Goal: Task Accomplishment & Management: Manage account settings

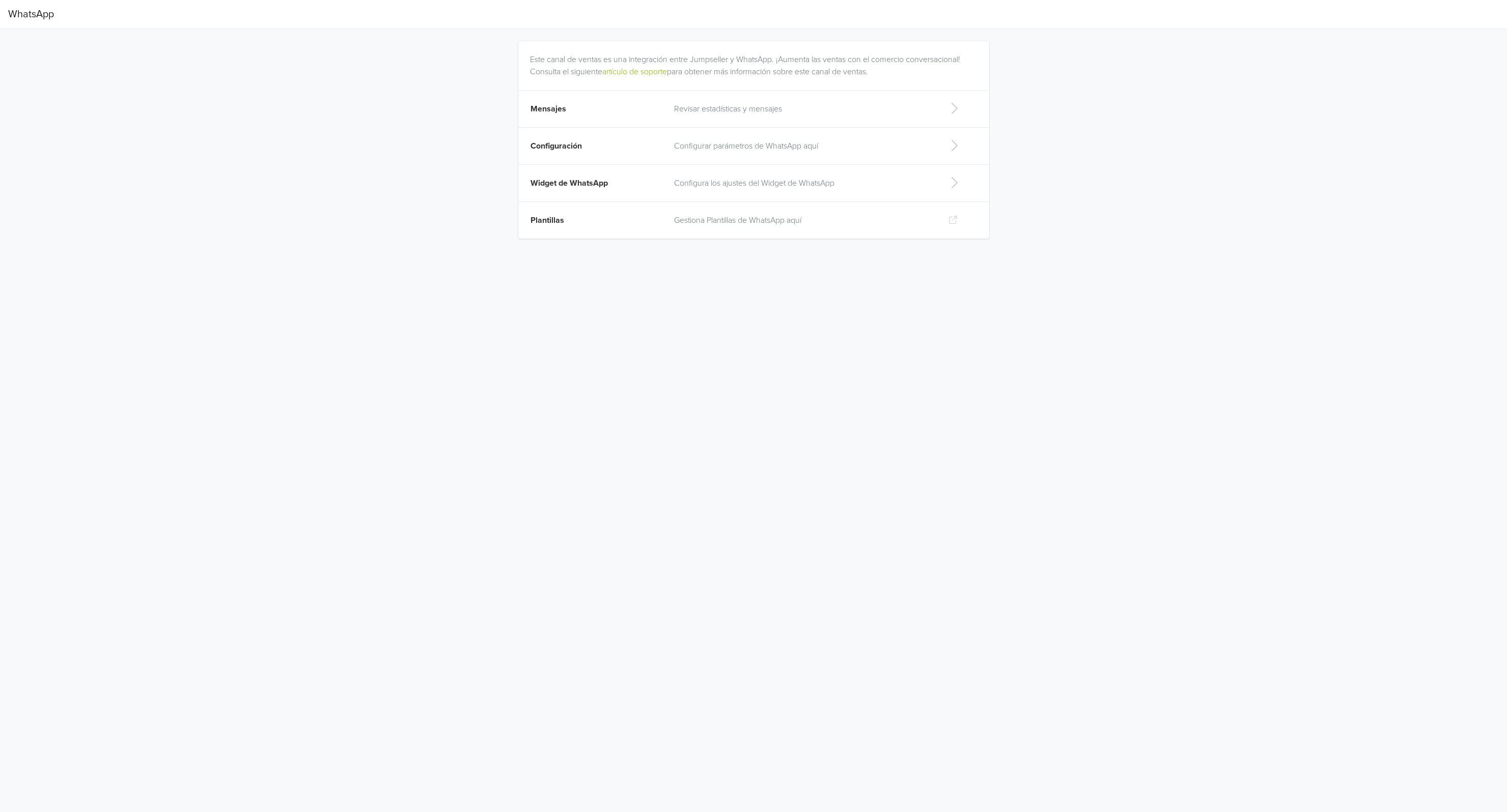
click at [715, 107] on p "Revisar estadísticas y mensajes" at bounding box center [803, 108] width 258 height 12
click at [709, 97] on td "Revisar estadísticas y mensajes" at bounding box center [803, 108] width 270 height 37
click at [702, 150] on p "Configurar parámetros de WhatsApp aquí" at bounding box center [803, 145] width 258 height 12
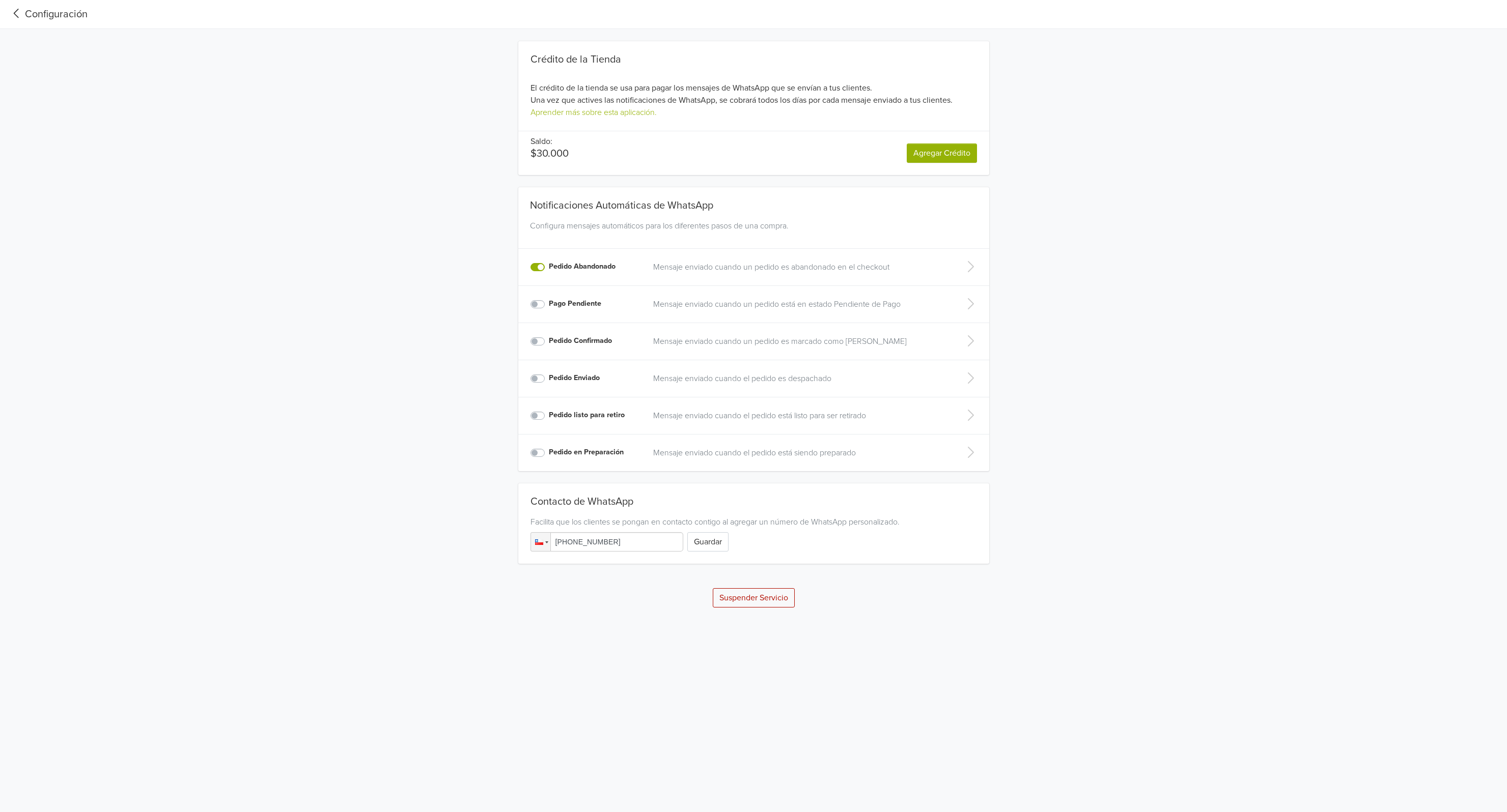
click at [19, 18] on icon at bounding box center [16, 14] width 17 height 14
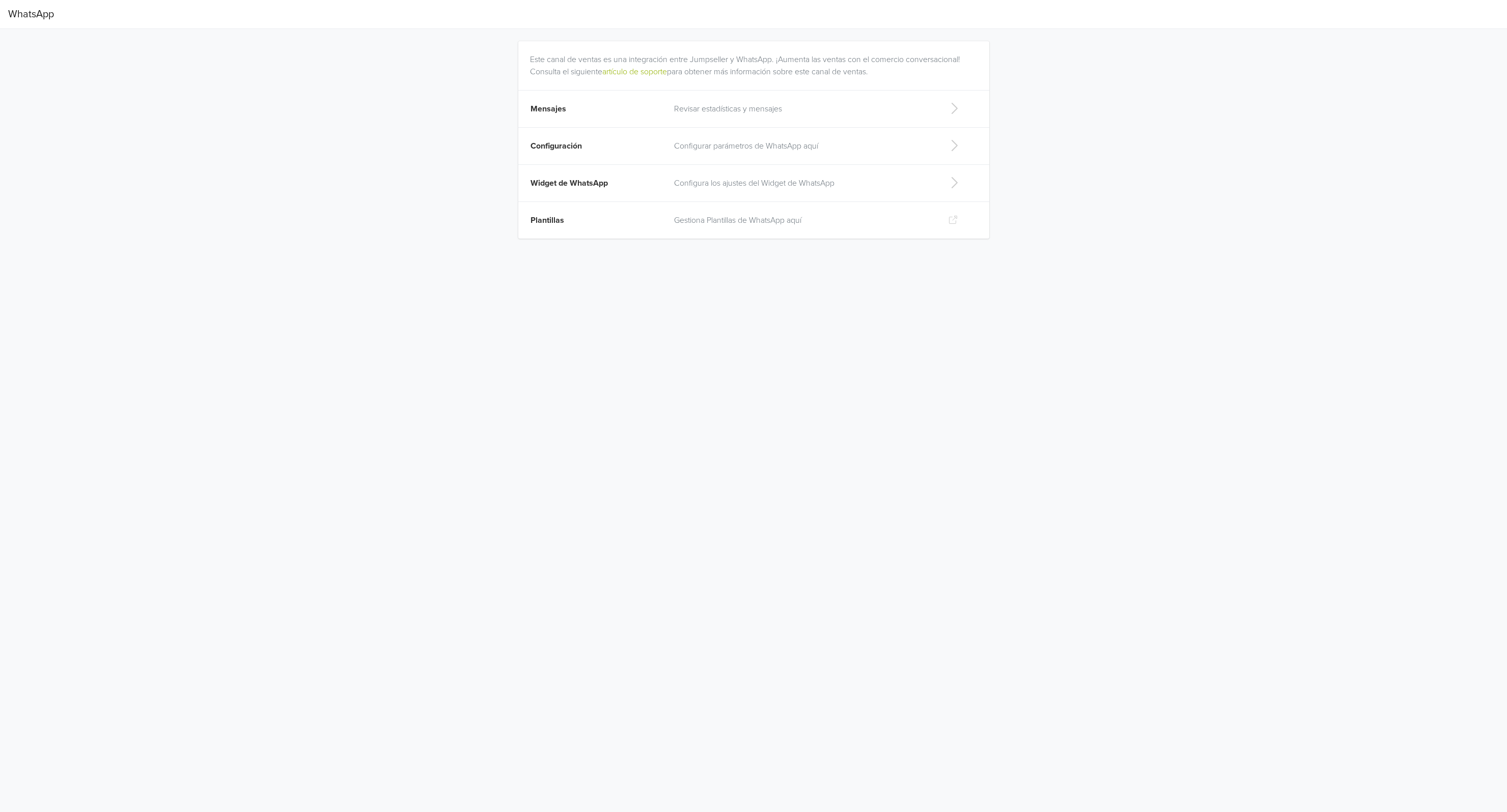
click at [554, 145] on span "Configuración" at bounding box center [556, 146] width 51 height 10
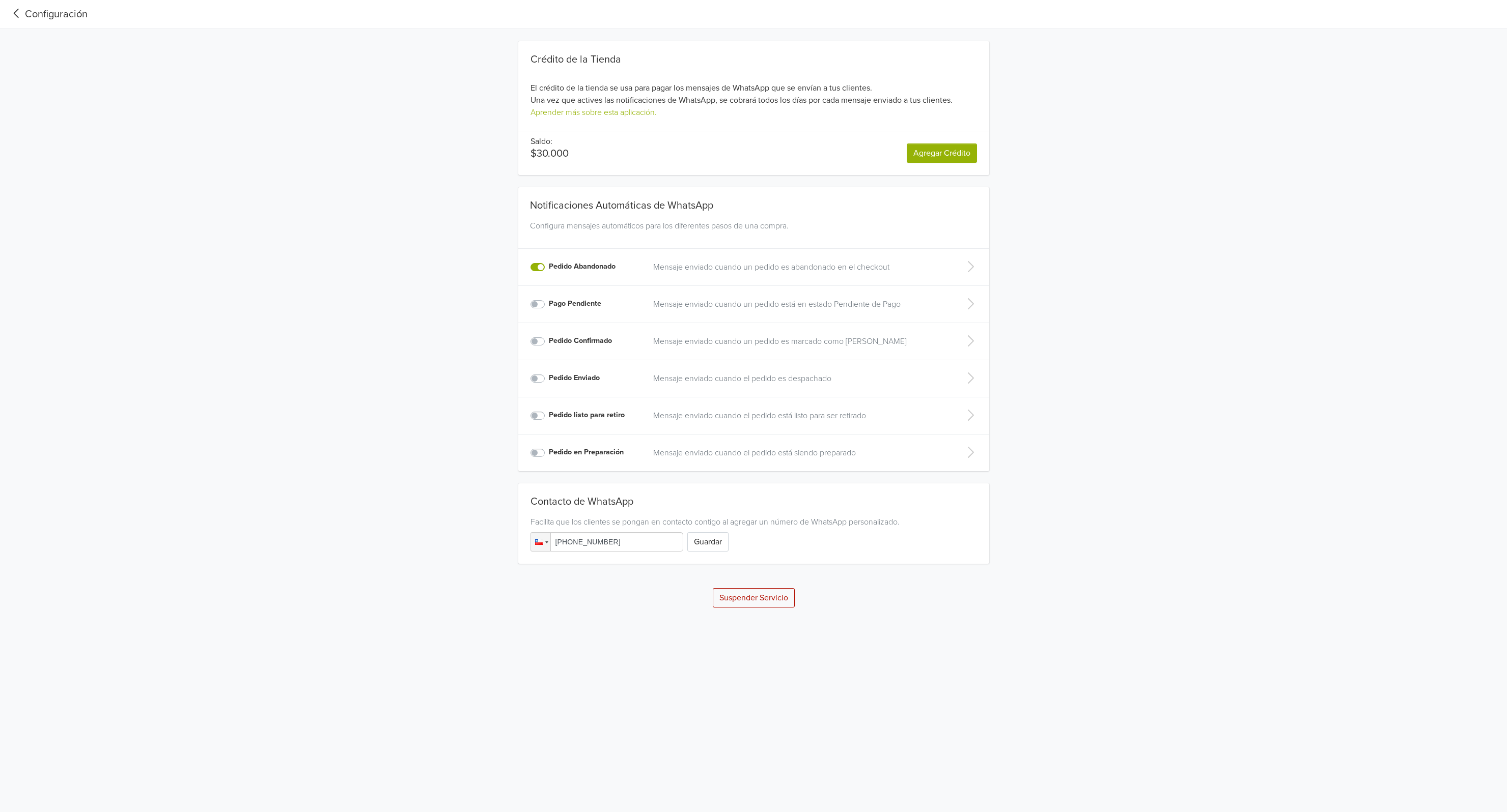
click at [21, 13] on icon at bounding box center [16, 14] width 17 height 14
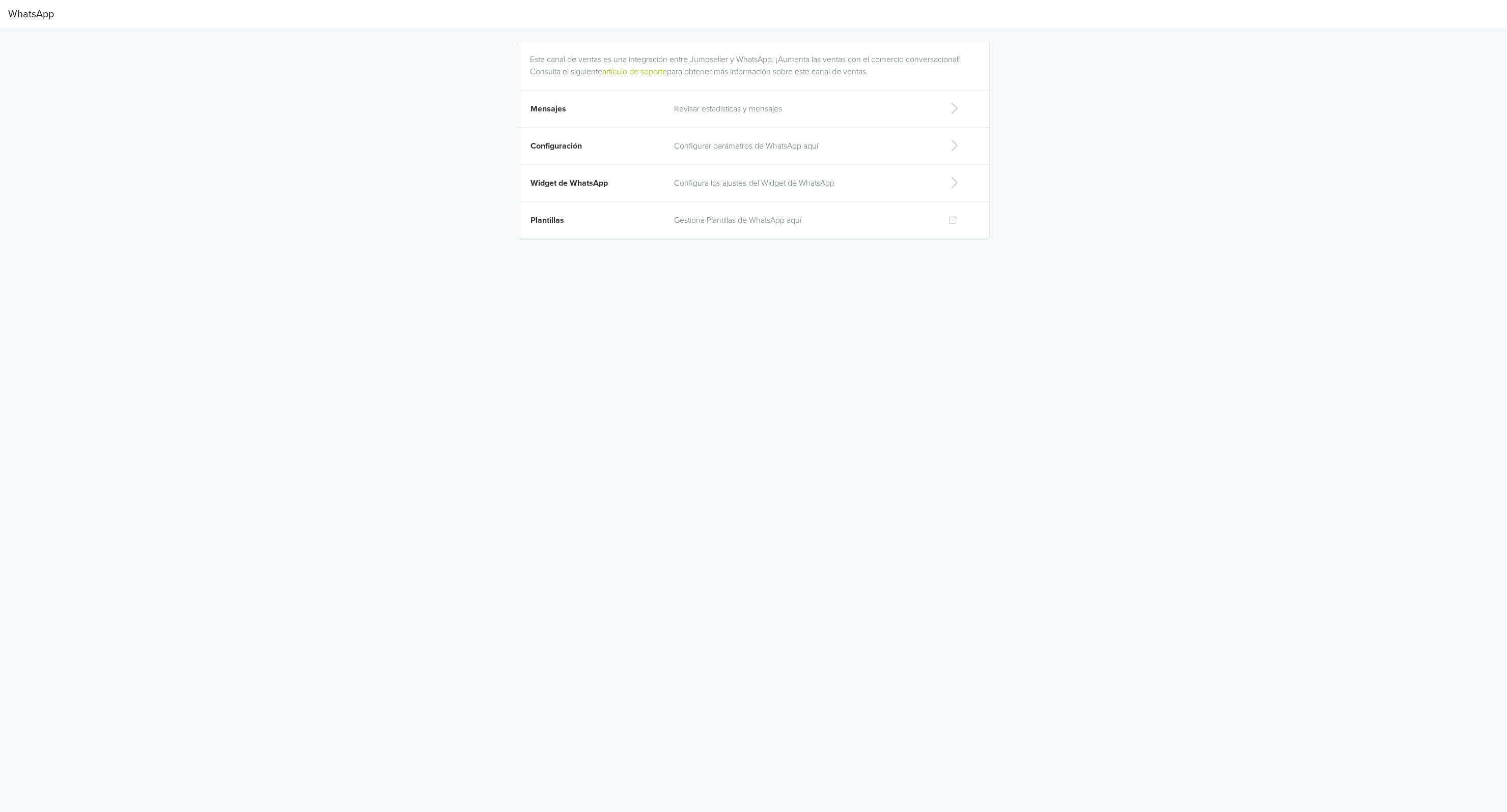
click at [739, 219] on p "Gestiona Plantillas de WhatsApp aquí" at bounding box center [803, 220] width 258 height 12
